Goal: Transaction & Acquisition: Purchase product/service

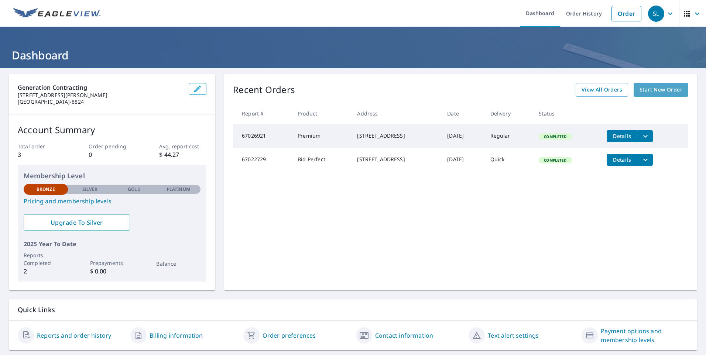
click at [639, 90] on span "Start New Order" at bounding box center [660, 89] width 43 height 9
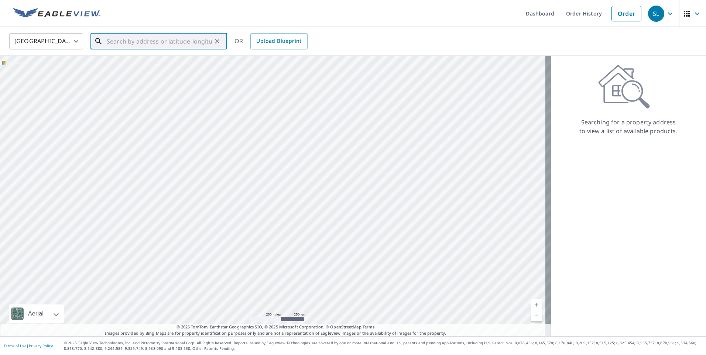
click at [152, 42] on input "text" at bounding box center [159, 41] width 105 height 21
click at [143, 70] on p "[GEOGRAPHIC_DATA]" at bounding box center [163, 70] width 116 height 7
type input "[STREET_ADDRESS]"
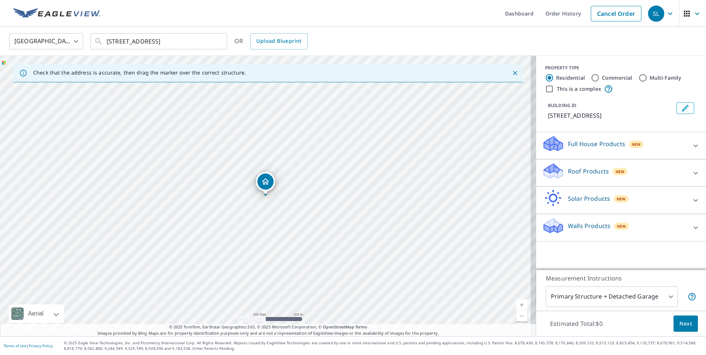
click at [664, 297] on body "SL SL Dashboard Order History Cancel Order SL [GEOGRAPHIC_DATA] [GEOGRAPHIC_DAT…" at bounding box center [353, 177] width 706 height 355
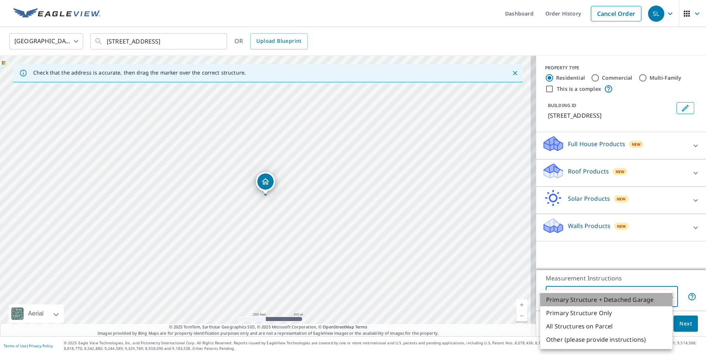
click at [664, 297] on li "Primary Structure + Detached Garage" at bounding box center [606, 299] width 132 height 13
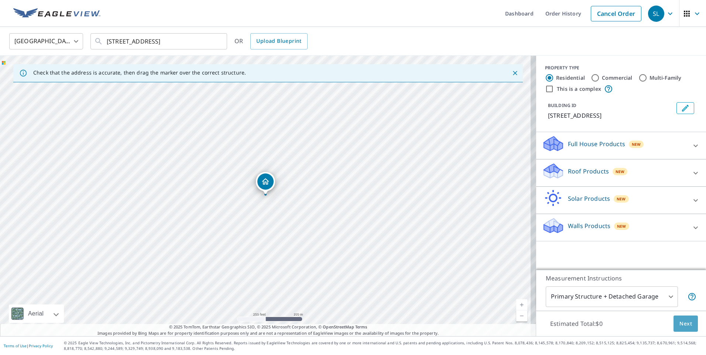
click at [679, 322] on span "Next" at bounding box center [685, 323] width 13 height 9
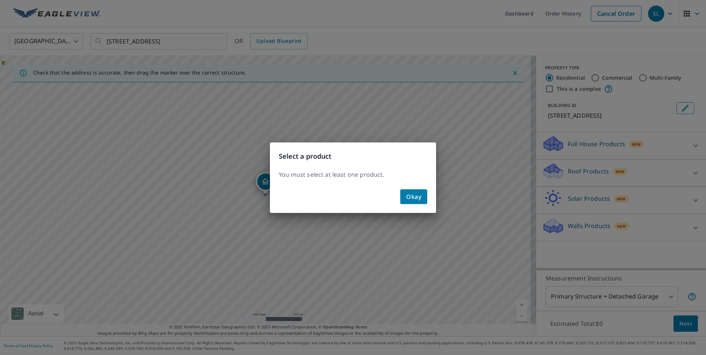
click at [427, 199] on div "Okay" at bounding box center [353, 199] width 166 height 27
click at [416, 198] on span "Okay" at bounding box center [413, 197] width 15 height 10
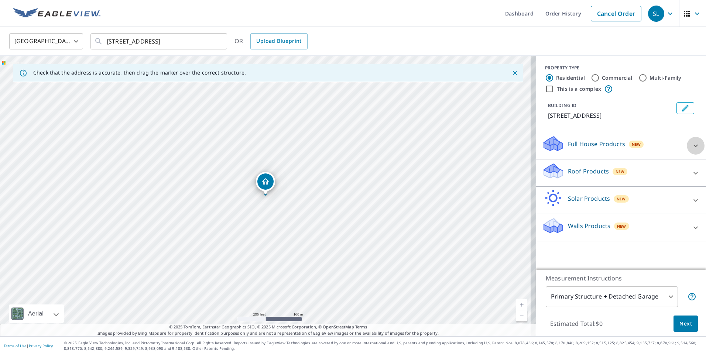
click at [691, 144] on icon at bounding box center [695, 145] width 9 height 9
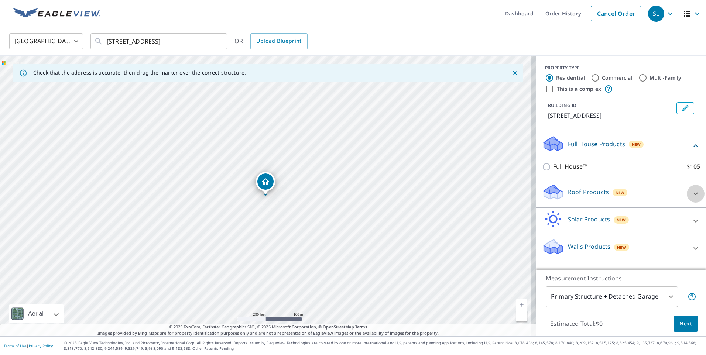
click at [692, 193] on icon at bounding box center [695, 193] width 9 height 9
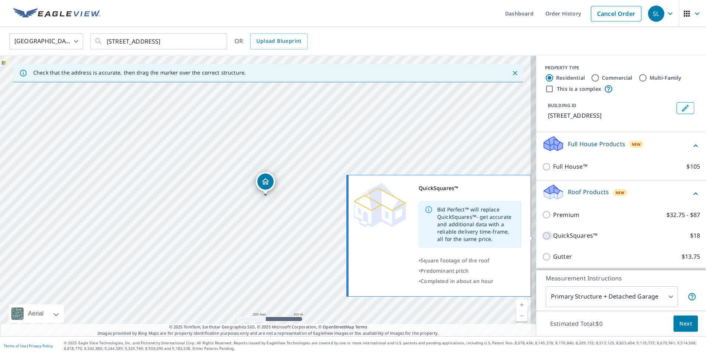
click at [542, 235] on input "QuickSquares™ $18" at bounding box center [547, 235] width 11 height 9
checkbox input "true"
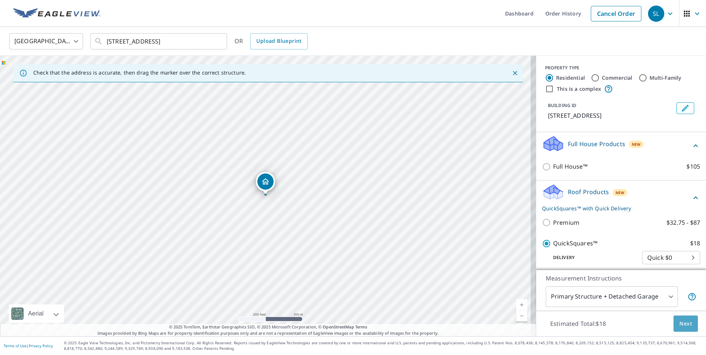
click at [679, 323] on span "Next" at bounding box center [685, 323] width 13 height 9
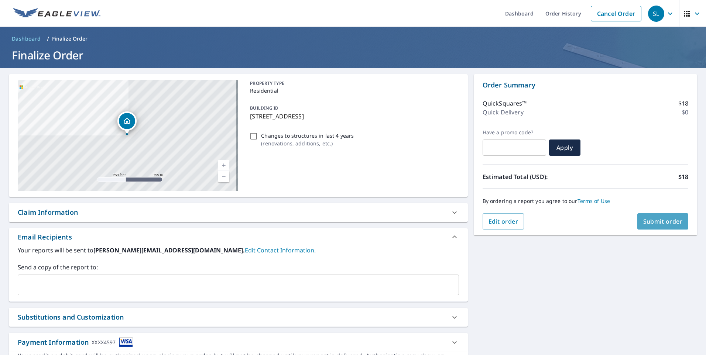
click at [650, 217] on span "Submit order" at bounding box center [662, 221] width 39 height 8
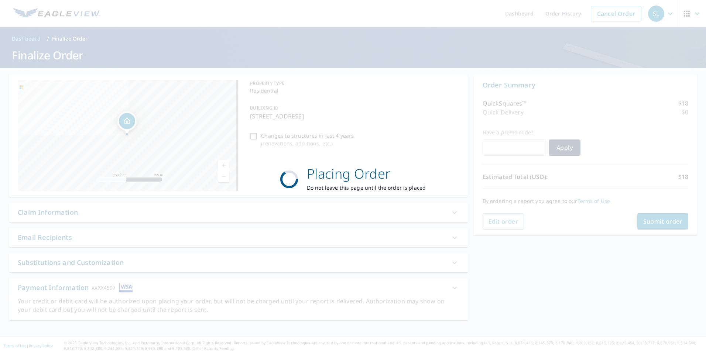
click at [602, 282] on div "Placing Order Do not leave this page until the order is placed" at bounding box center [353, 177] width 706 height 355
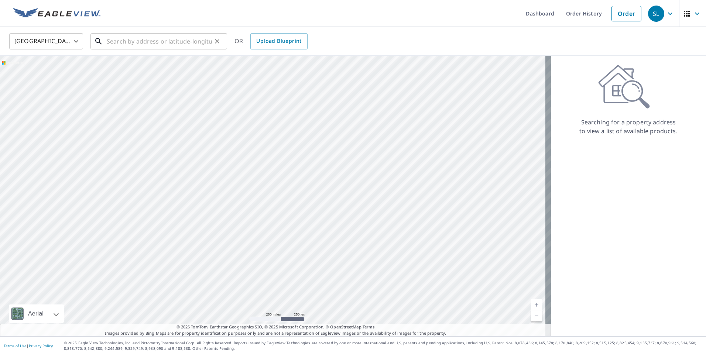
click at [120, 41] on input "text" at bounding box center [159, 41] width 105 height 21
click at [569, 18] on link "Order History" at bounding box center [584, 13] width 48 height 27
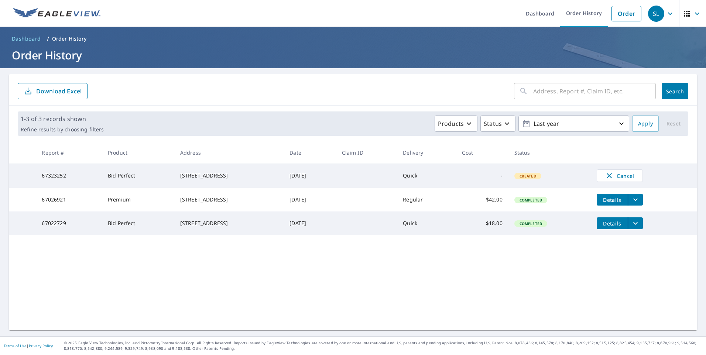
click at [122, 177] on td "Bid Perfect" at bounding box center [138, 175] width 72 height 24
click at [253, 176] on div "[STREET_ADDRESS]" at bounding box center [228, 175] width 97 height 7
click at [625, 176] on span "Cancel" at bounding box center [619, 175] width 31 height 9
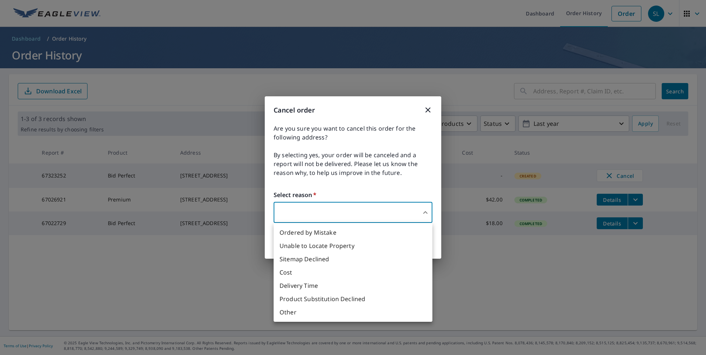
click at [425, 212] on body "SL SL Dashboard Order History Order SL Dashboard / Order History Order History …" at bounding box center [353, 177] width 706 height 355
click at [362, 235] on li "Ordered by Mistake" at bounding box center [352, 232] width 159 height 13
type input "30"
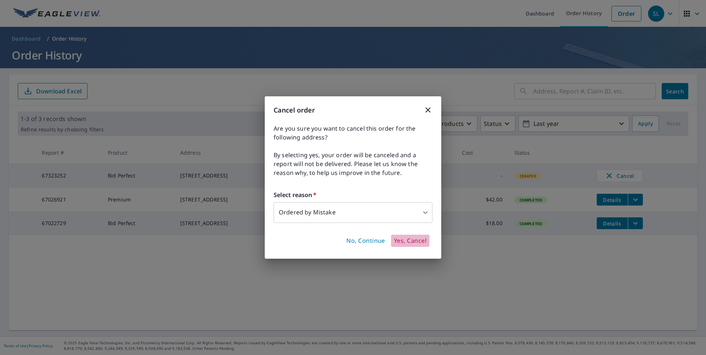
click at [406, 242] on span "Yes, Cancel" at bounding box center [410, 241] width 32 height 8
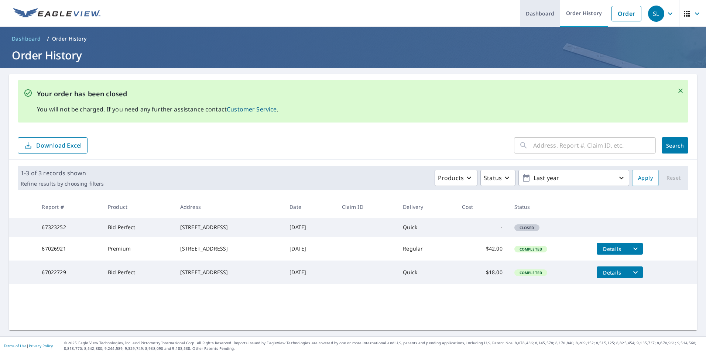
click at [537, 14] on link "Dashboard" at bounding box center [540, 13] width 40 height 27
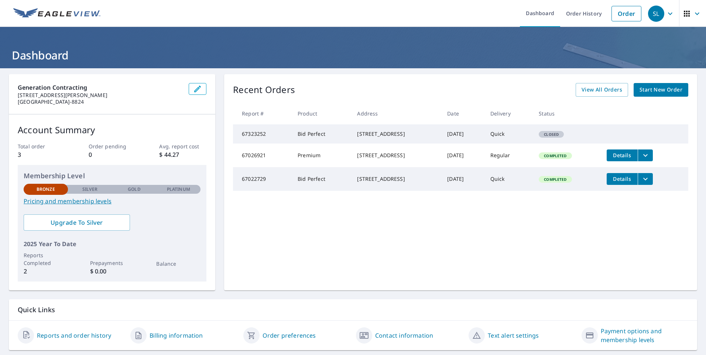
click at [655, 89] on span "Start New Order" at bounding box center [660, 89] width 43 height 9
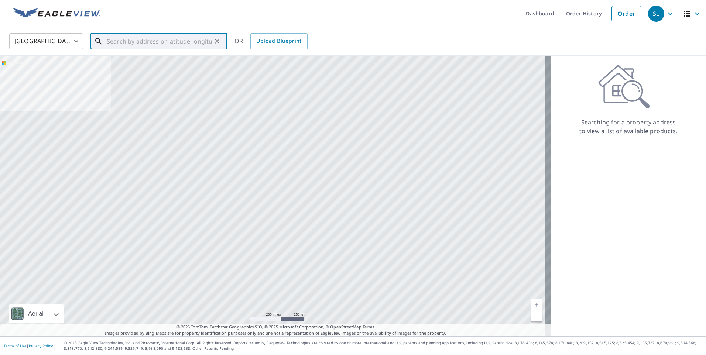
click at [161, 45] on input "text" at bounding box center [159, 41] width 105 height 21
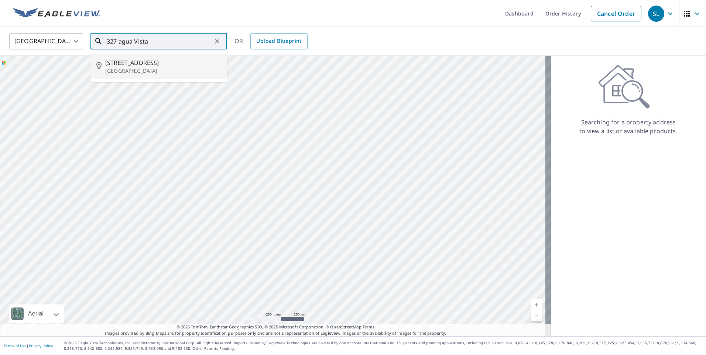
click at [155, 69] on p "[GEOGRAPHIC_DATA]" at bounding box center [163, 70] width 116 height 7
type input "[STREET_ADDRESS]"
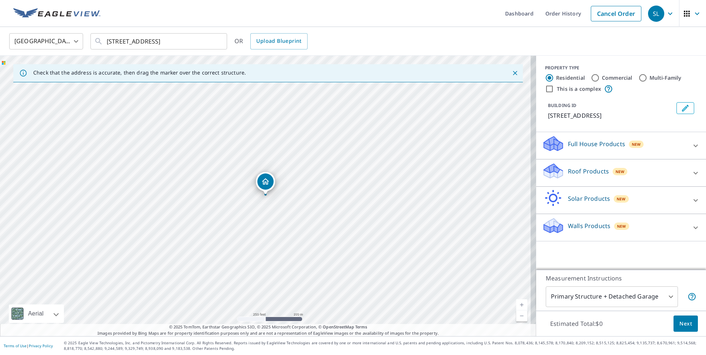
click at [691, 172] on icon at bounding box center [695, 173] width 9 height 9
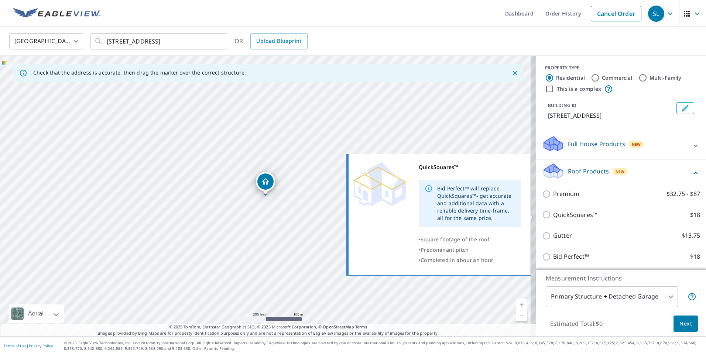
click at [561, 216] on p "QuickSquares™" at bounding box center [575, 214] width 44 height 9
click at [553, 216] on input "QuickSquares™ $18" at bounding box center [547, 214] width 11 height 9
checkbox input "true"
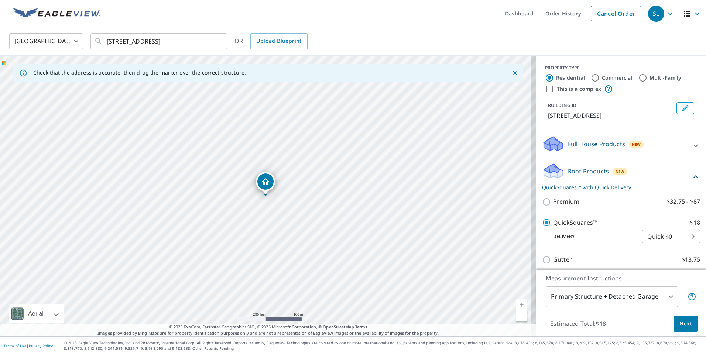
click at [679, 324] on span "Next" at bounding box center [685, 323] width 13 height 9
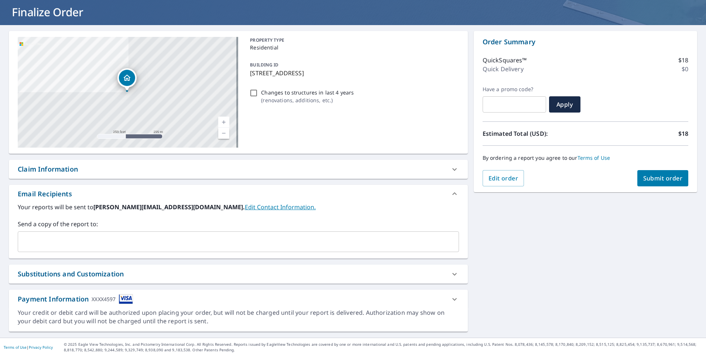
scroll to position [45, 0]
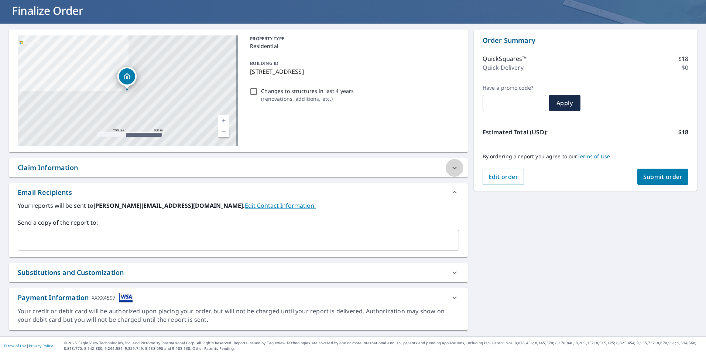
click at [450, 167] on icon at bounding box center [454, 167] width 9 height 9
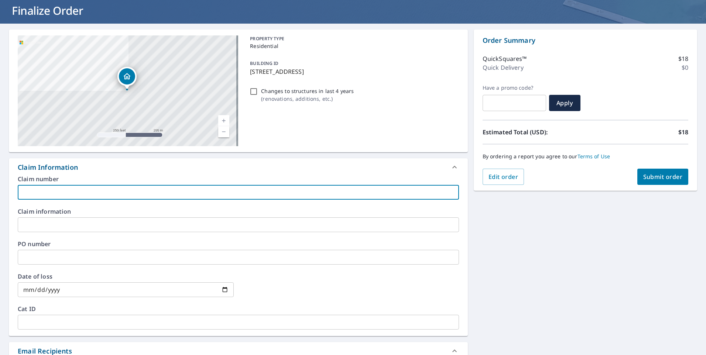
click at [70, 194] on input "text" at bounding box center [238, 192] width 441 height 15
type input "042578986-800"
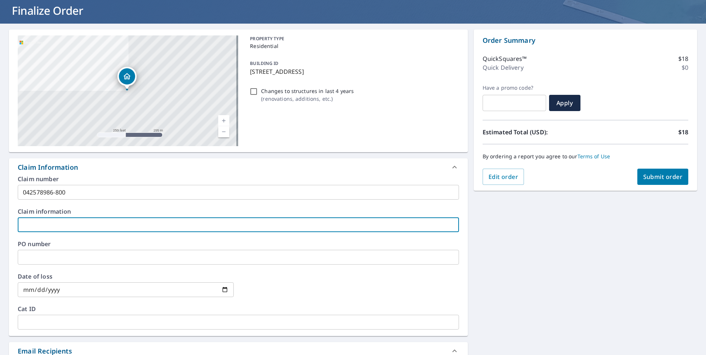
click at [100, 225] on input "text" at bounding box center [238, 224] width 441 height 15
type input "[PERSON_NAME]"
click at [81, 288] on input "date" at bounding box center [126, 289] width 216 height 15
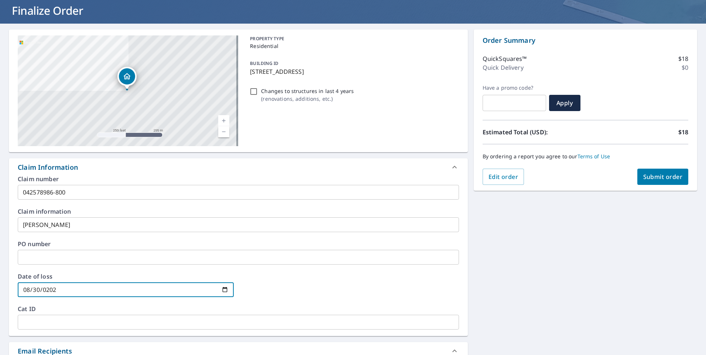
type input "[DATE]"
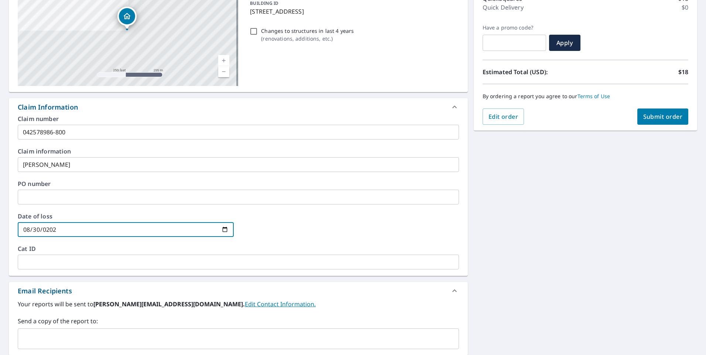
scroll to position [118, 0]
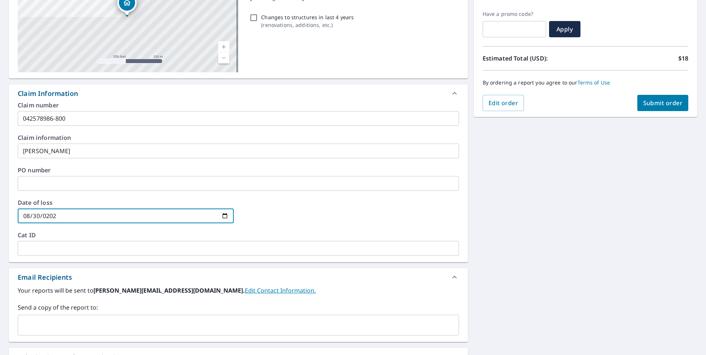
click at [160, 296] on div "Your reports will be sent to [PERSON_NAME][EMAIL_ADDRESS][DOMAIN_NAME]. Edit Co…" at bounding box center [238, 310] width 441 height 49
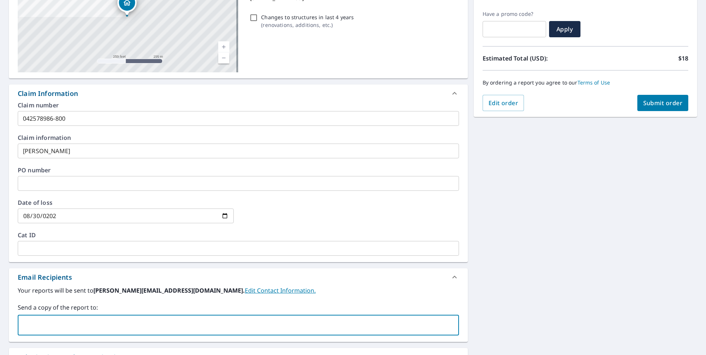
click at [112, 327] on input "text" at bounding box center [232, 325] width 423 height 14
type input "s"
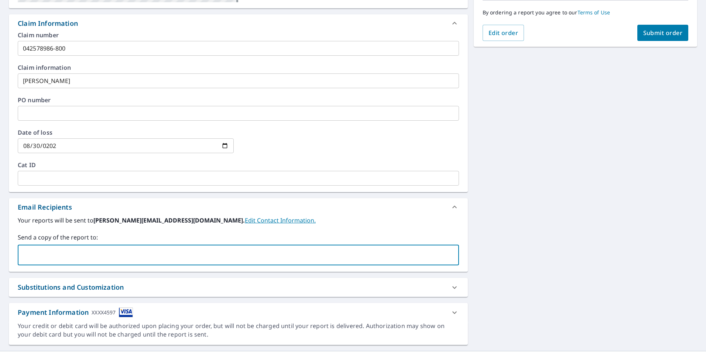
scroll to position [203, 0]
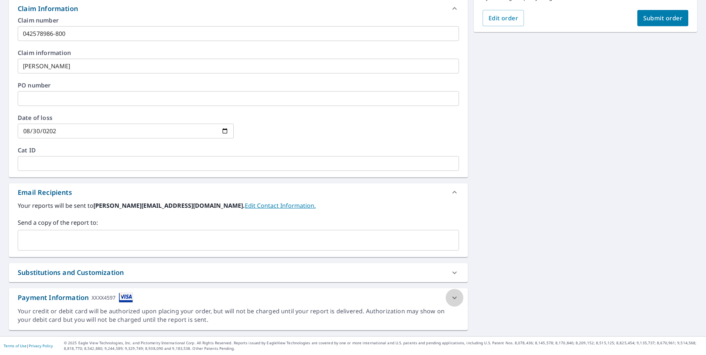
click at [454, 296] on icon at bounding box center [454, 297] width 9 height 9
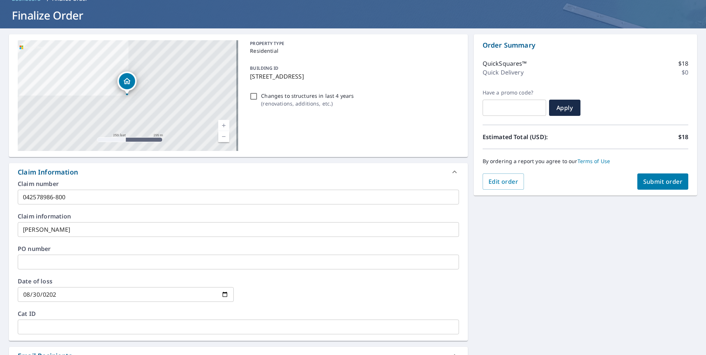
scroll to position [34, 0]
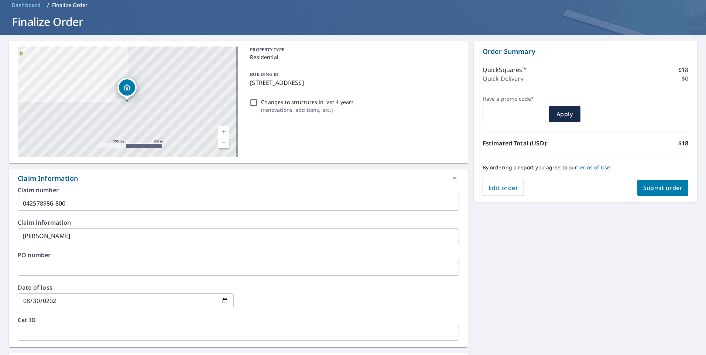
click at [656, 190] on span "Submit order" at bounding box center [662, 188] width 39 height 8
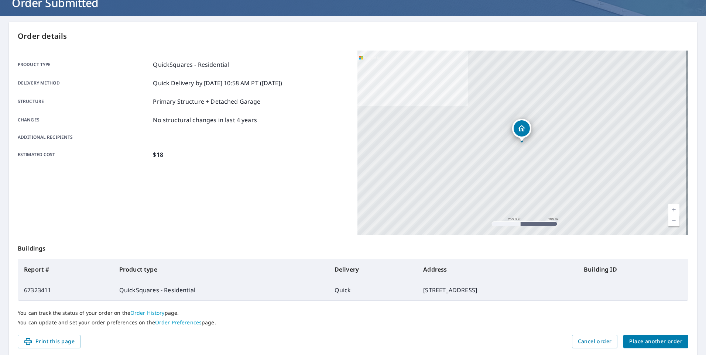
scroll to position [79, 0]
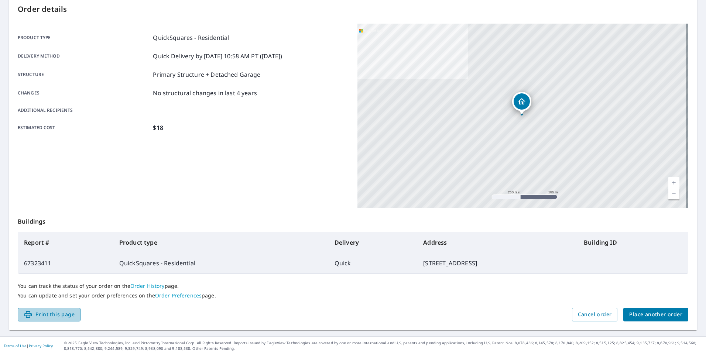
click at [59, 312] on span "Print this page" at bounding box center [49, 314] width 51 height 9
